Goal: Information Seeking & Learning: Learn about a topic

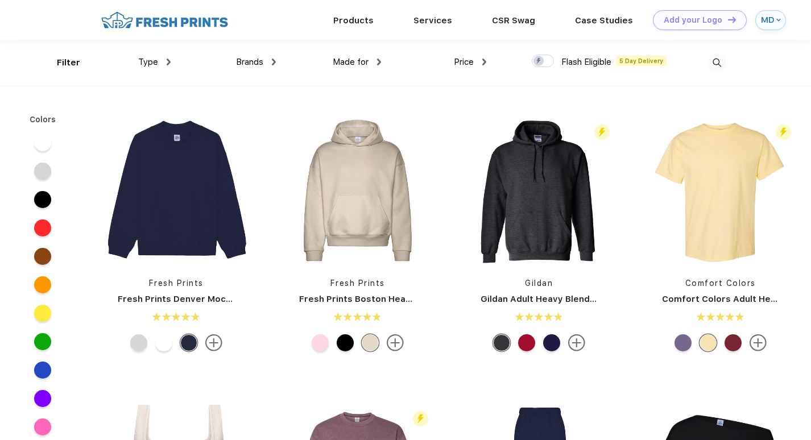
scroll to position [1, 0]
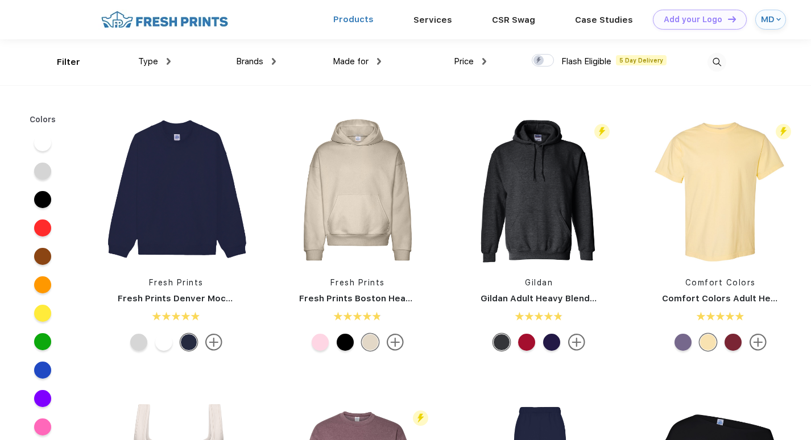
click at [359, 20] on link "Products" at bounding box center [353, 19] width 40 height 10
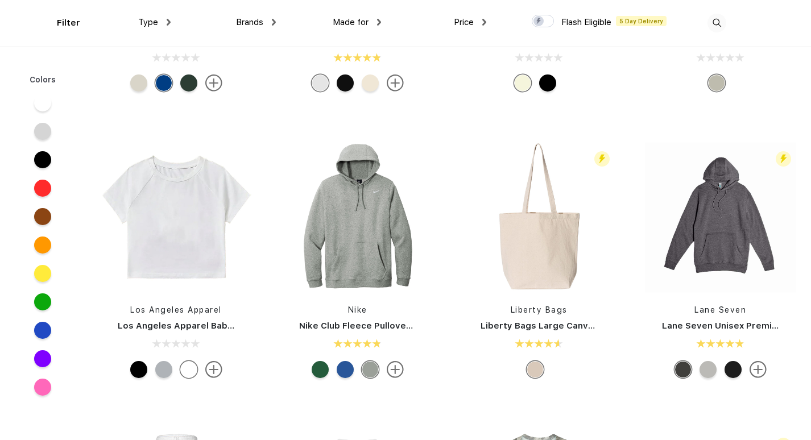
scroll to position [5659, 0]
click at [545, 272] on img at bounding box center [539, 216] width 151 height 151
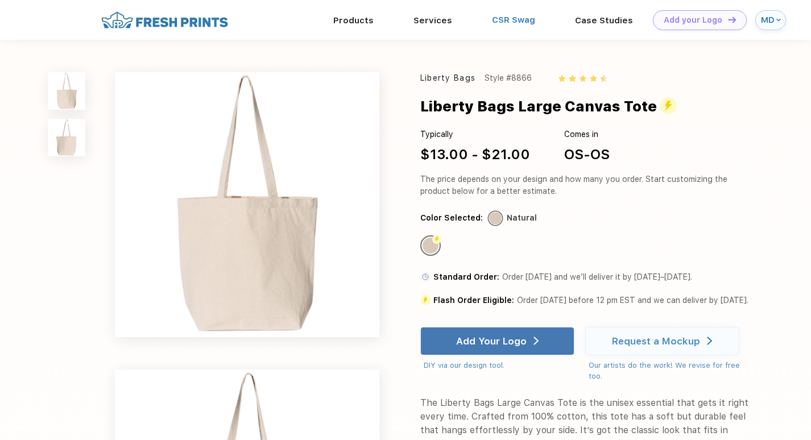
click at [504, 18] on link "CSR Swag" at bounding box center [513, 20] width 43 height 10
click at [357, 24] on link "Products" at bounding box center [353, 20] width 40 height 10
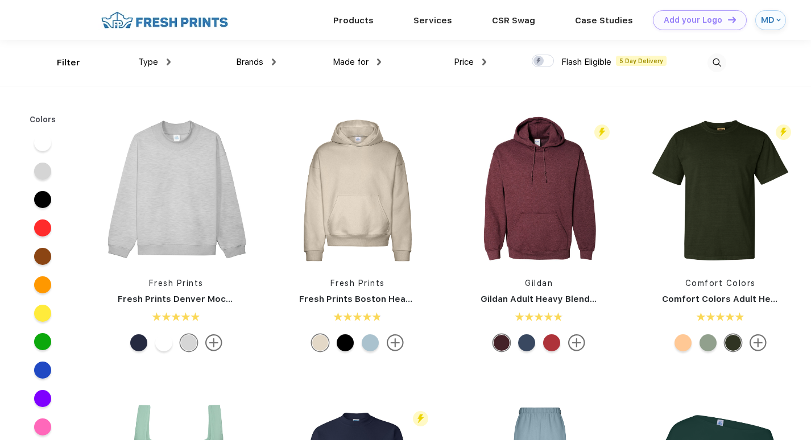
scroll to position [1, 0]
click at [152, 61] on span "Type" at bounding box center [148, 61] width 20 height 10
click at [169, 61] on img at bounding box center [169, 61] width 4 height 7
